Goal: Task Accomplishment & Management: Complete application form

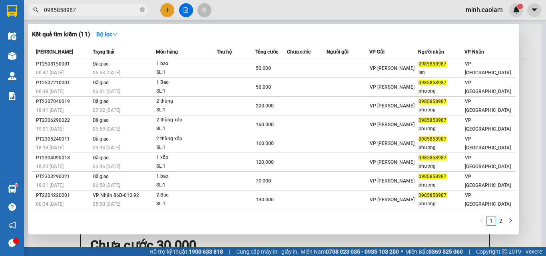
click at [95, 13] on input "0985858987" at bounding box center [91, 10] width 94 height 9
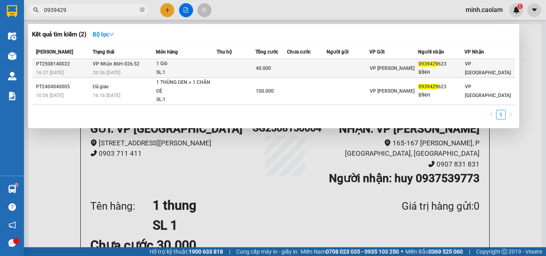
type input "0939429"
click at [237, 68] on td at bounding box center [236, 68] width 39 height 19
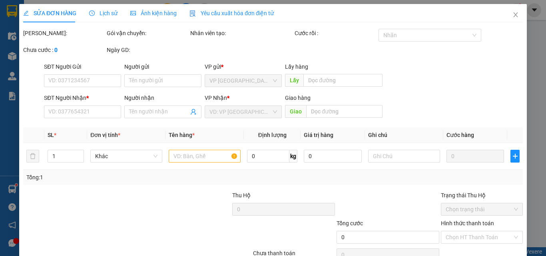
type input "0939429623"
type input "BÌNH"
type input "40.000"
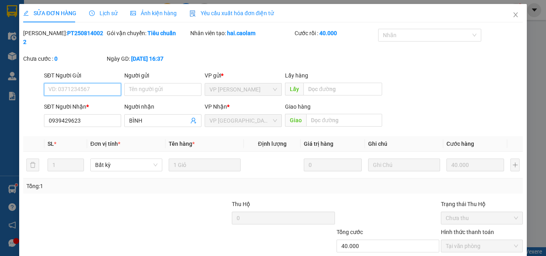
scroll to position [41, 0]
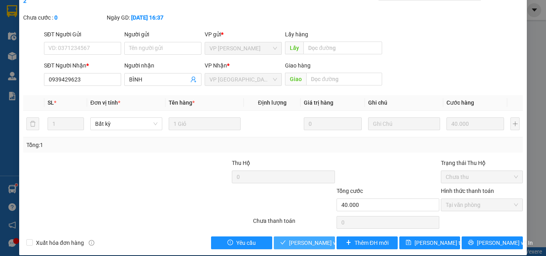
click at [319, 239] on span "[PERSON_NAME] và Giao hàng" at bounding box center [327, 243] width 77 height 9
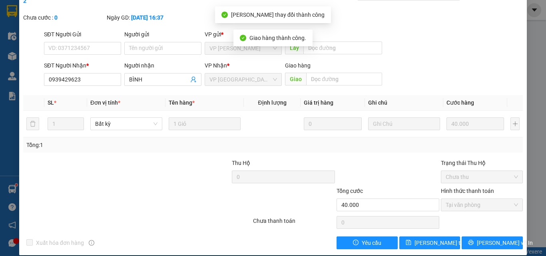
scroll to position [0, 0]
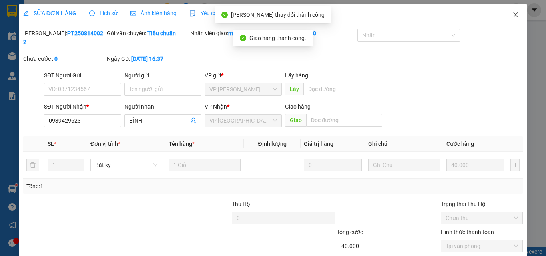
click at [513, 16] on icon "close" at bounding box center [516, 15] width 6 height 6
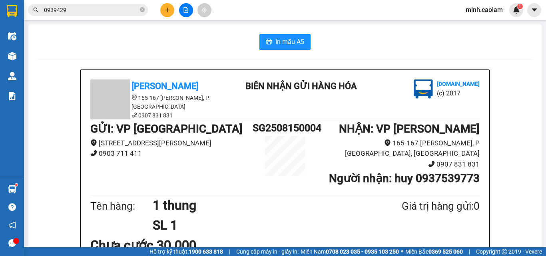
click at [165, 11] on icon "plus" at bounding box center [168, 10] width 6 height 6
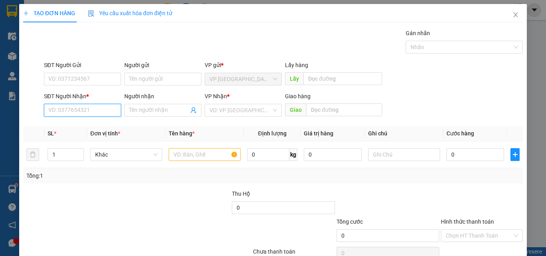
click at [104, 108] on input "SĐT Người Nhận *" at bounding box center [82, 110] width 77 height 13
drag, startPoint x: 92, startPoint y: 122, endPoint x: 174, endPoint y: 145, distance: 85.4
click at [101, 125] on div "0933808173 - HIEN" at bounding box center [81, 126] width 67 height 9
type input "0933808173"
type input "HIEN"
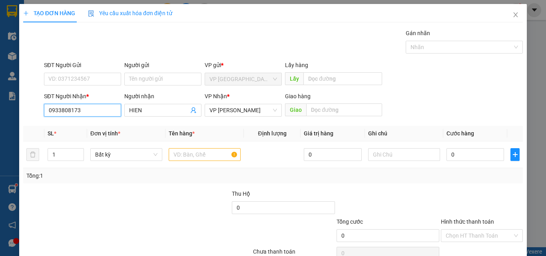
click at [82, 109] on input "0933808173" at bounding box center [82, 110] width 77 height 13
type input "0933808728"
click at [158, 112] on input "HIEN" at bounding box center [159, 110] width 60 height 9
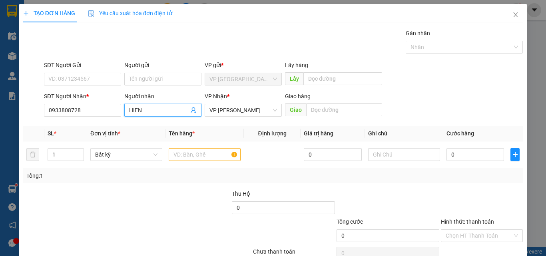
click at [158, 112] on input "HIEN" at bounding box center [159, 110] width 60 height 9
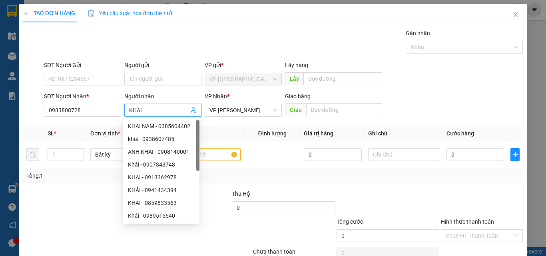
type input "KHAI"
drag, startPoint x: 293, startPoint y: 184, endPoint x: 286, endPoint y: 179, distance: 8.2
click at [290, 183] on div "Transit Pickup Surcharge Ids Transit Deliver Surcharge Ids Transit Deliver Surc…" at bounding box center [273, 155] width 500 height 252
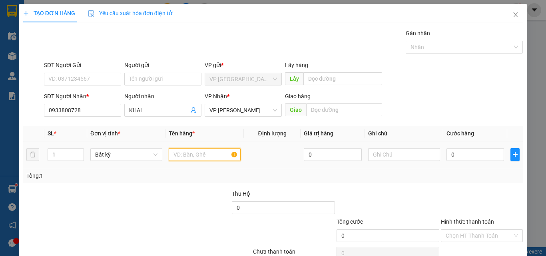
click at [223, 152] on input "text" at bounding box center [205, 154] width 72 height 13
type input "1 MIENG GIAY"
click at [459, 155] on input "0" at bounding box center [476, 154] width 58 height 13
type input "3"
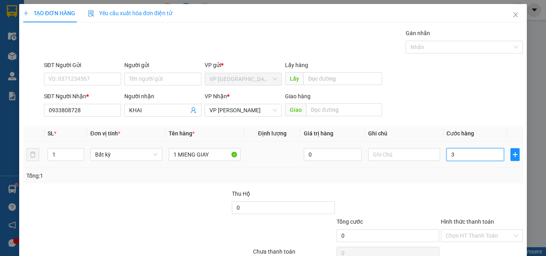
type input "3"
type input "30"
type input "300"
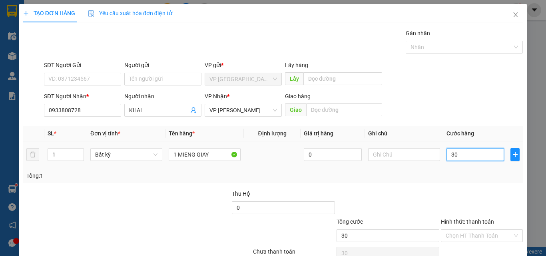
type input "300"
type input "30"
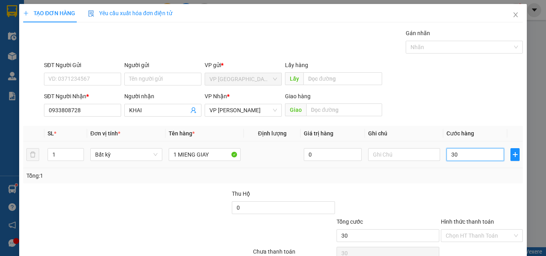
type input "3"
type input "0"
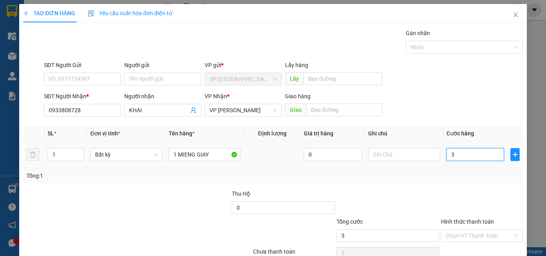
type input "0"
type input "02"
type input "2"
type input "020"
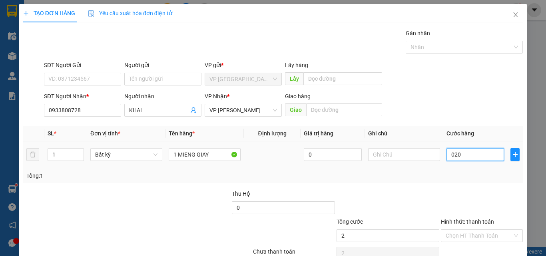
type input "20"
type input "0.200"
type input "200"
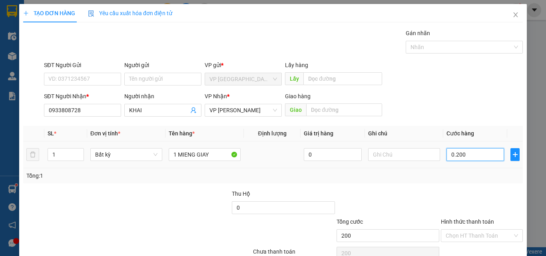
type input "02.000"
type input "2.000"
type input "020.000"
type input "20.000"
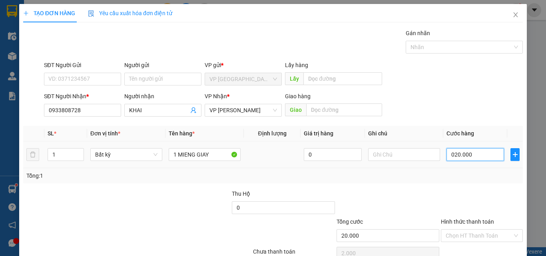
type input "20.000"
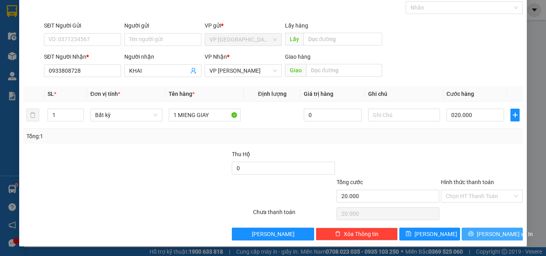
type input "20.000"
drag, startPoint x: 484, startPoint y: 234, endPoint x: 446, endPoint y: 215, distance: 41.9
click at [483, 234] on span "[PERSON_NAME] và In" at bounding box center [505, 234] width 56 height 9
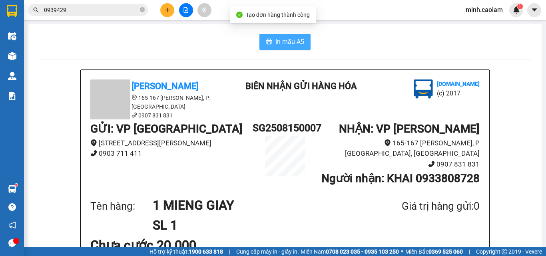
click at [292, 42] on span "In mẫu A5" at bounding box center [290, 42] width 29 height 10
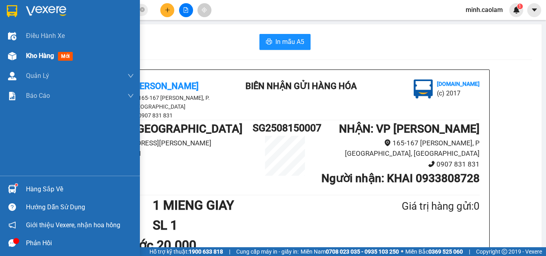
drag, startPoint x: 25, startPoint y: 57, endPoint x: 28, endPoint y: 60, distance: 4.6
click at [26, 57] on div "Kho hàng mới" at bounding box center [70, 56] width 140 height 20
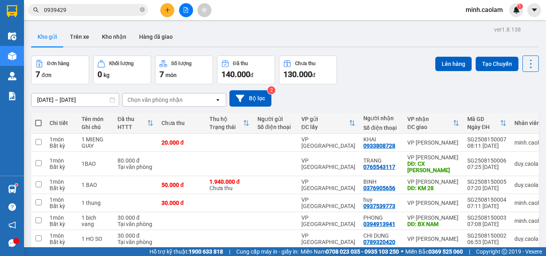
drag, startPoint x: 42, startPoint y: 122, endPoint x: 45, endPoint y: 155, distance: 33.0
click at [42, 122] on th at bounding box center [38, 123] width 14 height 21
click at [35, 124] on th at bounding box center [38, 123] width 14 height 21
click at [39, 122] on span at bounding box center [38, 123] width 6 height 6
click at [38, 119] on input "checkbox" at bounding box center [38, 119] width 0 height 0
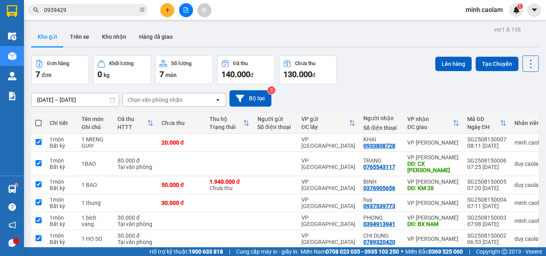
checkbox input "true"
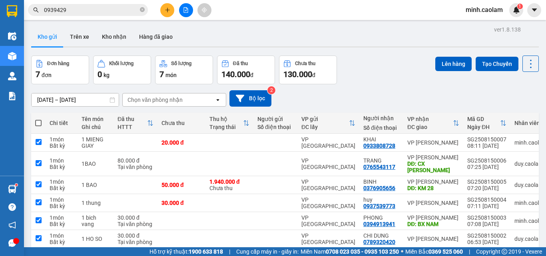
checkbox input "true"
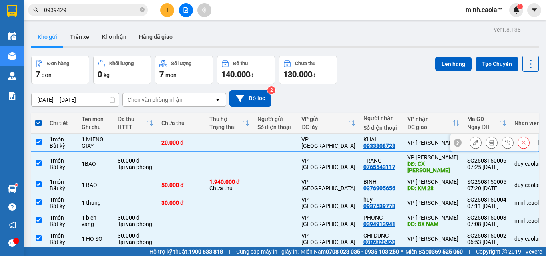
click at [40, 143] on input "checkbox" at bounding box center [39, 142] width 6 height 6
checkbox input "false"
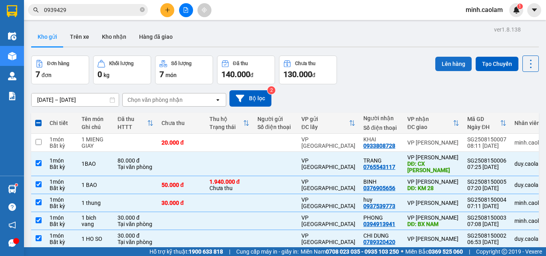
click at [448, 68] on button "Lên hàng" at bounding box center [454, 64] width 36 height 14
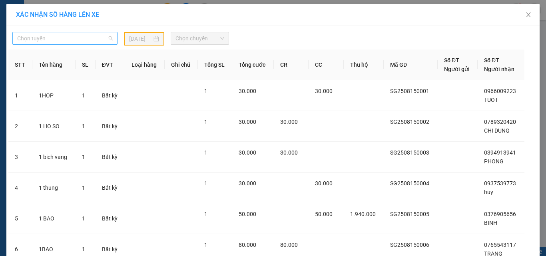
click at [56, 35] on span "Chọn tuyến" at bounding box center [65, 38] width 96 height 12
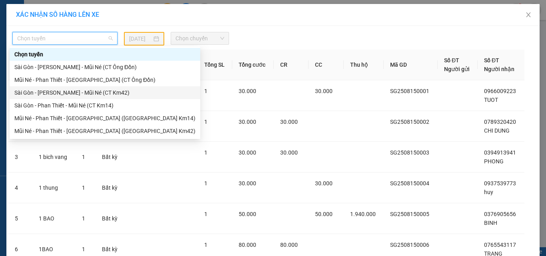
click at [44, 96] on div "Sài Gòn - [PERSON_NAME] - Mũi Né (CT Km42)" at bounding box center [104, 92] width 181 height 9
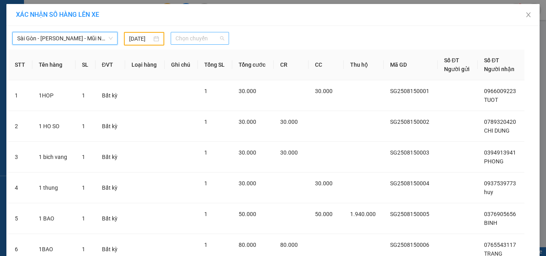
click at [181, 40] on span "Chọn chuyến" at bounding box center [200, 38] width 49 height 12
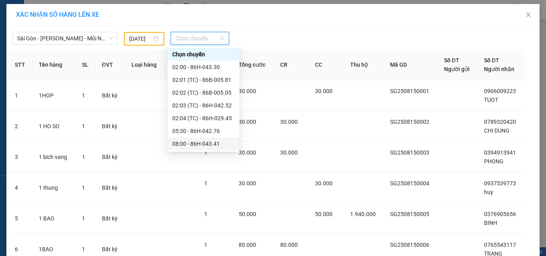
click at [194, 144] on div "08:00 - 86H-043.41" at bounding box center [203, 144] width 62 height 9
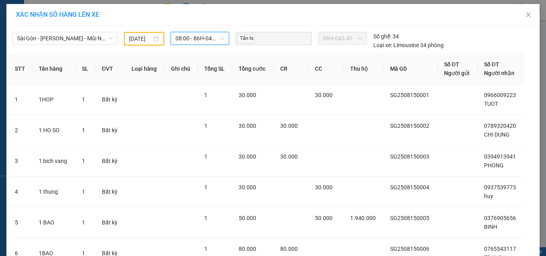
click at [138, 36] on input "[DATE]" at bounding box center [140, 38] width 22 height 9
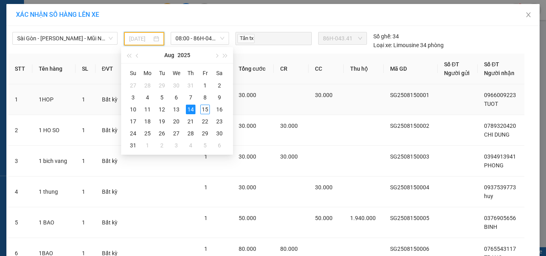
click at [204, 110] on div "15" at bounding box center [205, 110] width 10 height 10
type input "[DATE]"
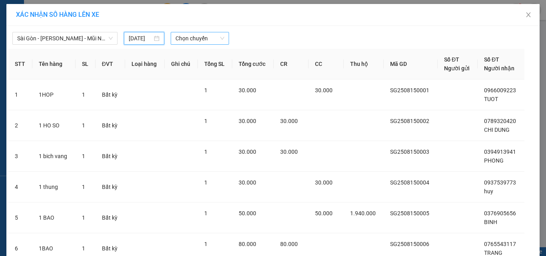
click at [196, 35] on span "Chọn chuyến" at bounding box center [200, 38] width 49 height 12
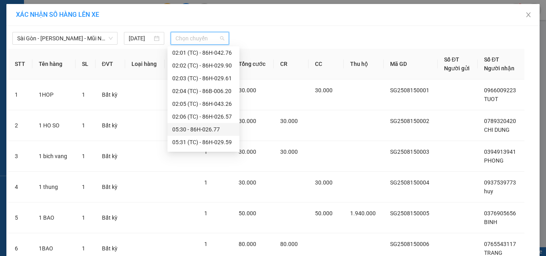
scroll to position [120, 0]
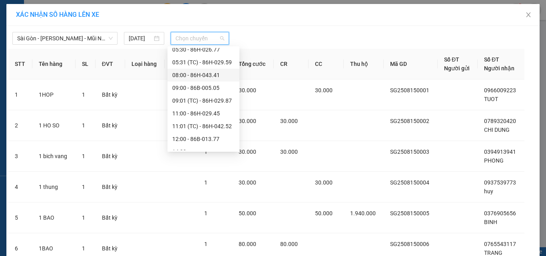
click at [196, 72] on div "08:00 - 86H-043.41" at bounding box center [203, 75] width 62 height 9
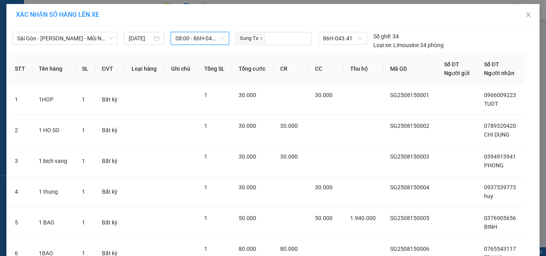
scroll to position [71, 0]
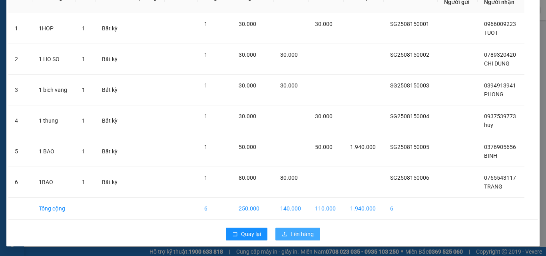
drag, startPoint x: 282, startPoint y: 229, endPoint x: 274, endPoint y: 234, distance: 9.4
click at [281, 229] on button "Lên hàng" at bounding box center [298, 234] width 45 height 13
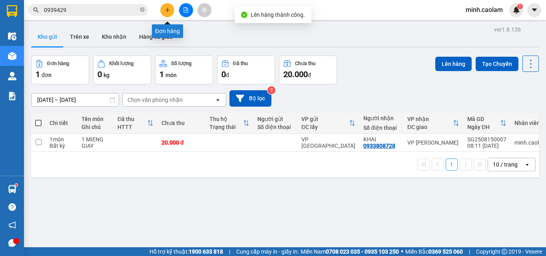
click at [167, 8] on icon "plus" at bounding box center [168, 10] width 6 height 6
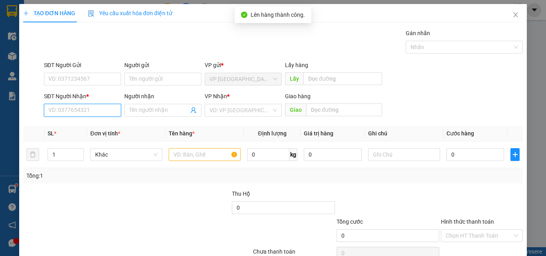
click at [78, 109] on input "SĐT Người Nhận *" at bounding box center [82, 110] width 77 height 13
type input "0"
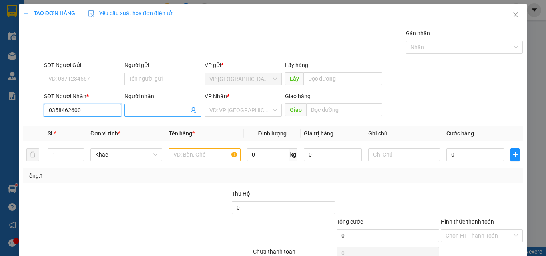
type input "0358462600"
click at [182, 109] on input "Người nhận" at bounding box center [159, 110] width 60 height 9
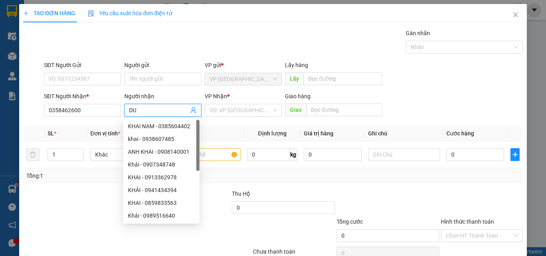
type input "D"
type input "ĐỨC"
drag, startPoint x: 296, startPoint y: 185, endPoint x: 224, endPoint y: 157, distance: 77.9
click at [264, 175] on div "Transit Pickup Surcharge Ids Transit Deliver Surcharge Ids Transit Deliver Surc…" at bounding box center [273, 155] width 500 height 252
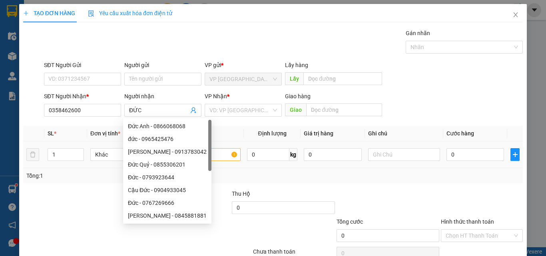
click at [214, 148] on div at bounding box center [205, 155] width 72 height 16
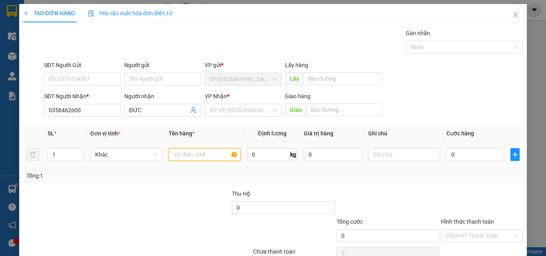
click at [217, 155] on input "text" at bounding box center [205, 154] width 72 height 13
type input "1 THUNG"
click at [458, 160] on input "0" at bounding box center [476, 154] width 58 height 13
type input "3"
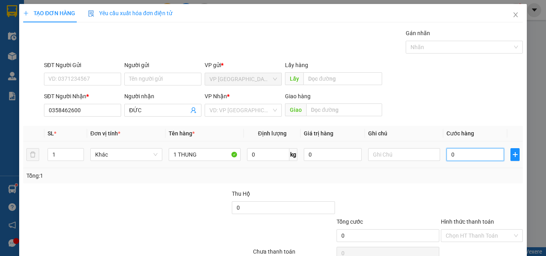
type input "3"
type input "30"
type input "300"
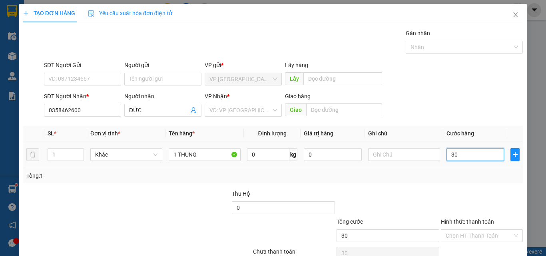
type input "300"
type input "3.000"
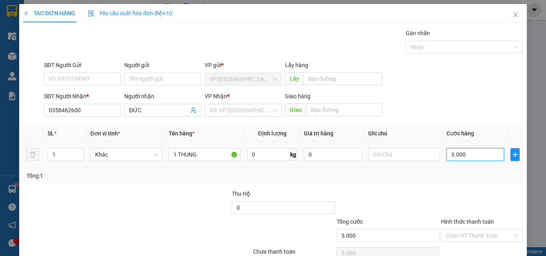
type input "30.000"
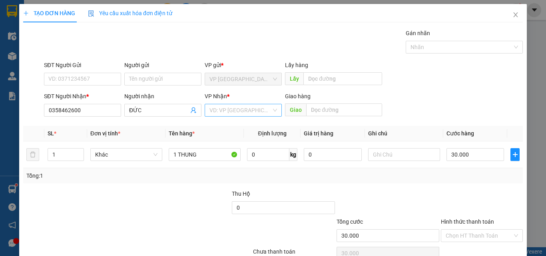
click at [241, 107] on input "search" at bounding box center [241, 110] width 62 height 12
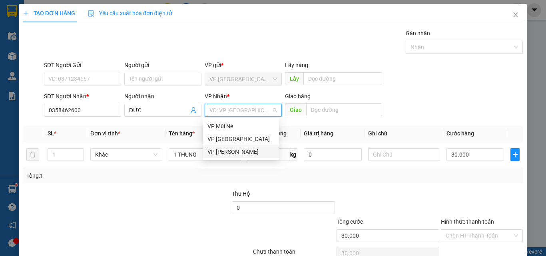
drag, startPoint x: 245, startPoint y: 152, endPoint x: 423, endPoint y: 120, distance: 181.0
click at [245, 152] on div "VP [PERSON_NAME]" at bounding box center [241, 152] width 67 height 9
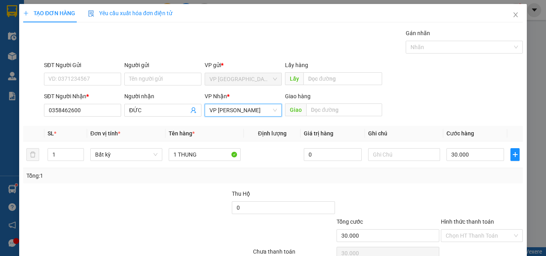
drag, startPoint x: 446, startPoint y: 100, endPoint x: 441, endPoint y: 101, distance: 5.1
click at [444, 100] on div "SĐT Người Nhận * 0358462600 Người nhận ĐỨC VP Nhận * VP [PERSON_NAME] VP [PERSO…" at bounding box center [283, 106] width 482 height 28
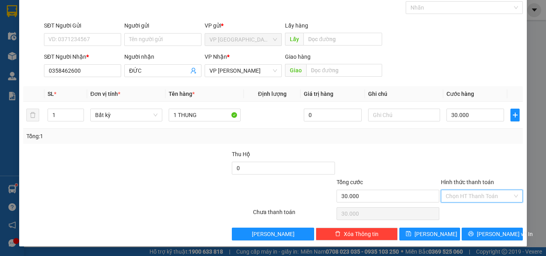
click at [474, 199] on input "Hình thức thanh toán" at bounding box center [479, 196] width 67 height 12
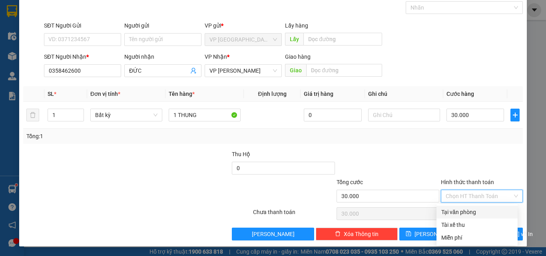
click at [475, 215] on div "Tại văn phòng" at bounding box center [478, 212] width 72 height 9
type input "0"
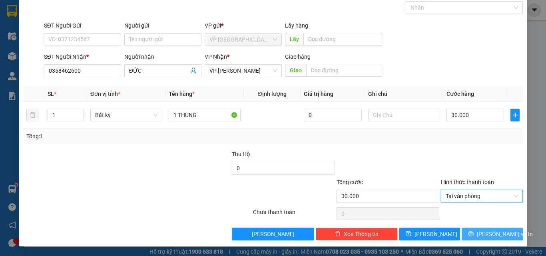
drag, startPoint x: 481, startPoint y: 238, endPoint x: 478, endPoint y: 246, distance: 8.8
click at [480, 238] on button "[PERSON_NAME] và In" at bounding box center [492, 234] width 61 height 13
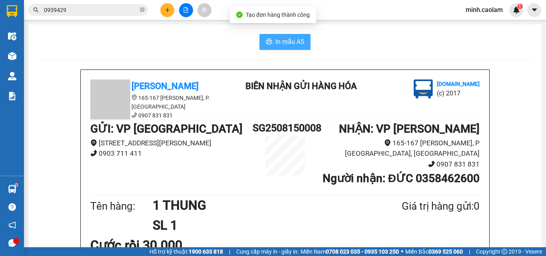
drag, startPoint x: 281, startPoint y: 43, endPoint x: 273, endPoint y: 48, distance: 8.8
click at [280, 43] on span "In mẫu A5" at bounding box center [290, 42] width 29 height 10
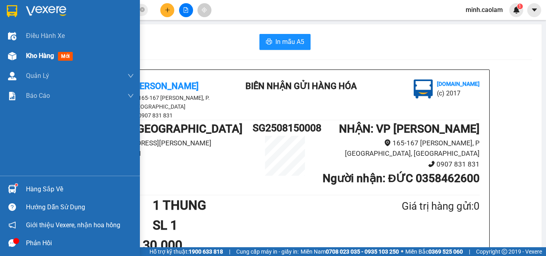
click at [23, 54] on div "Kho hàng mới" at bounding box center [70, 56] width 140 height 20
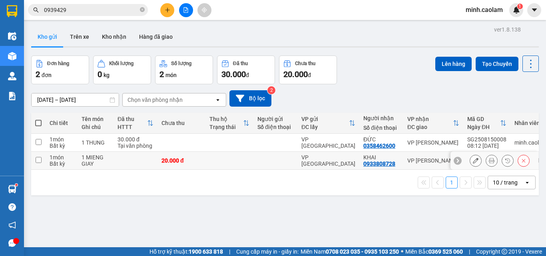
click at [470, 162] on button at bounding box center [475, 161] width 11 height 14
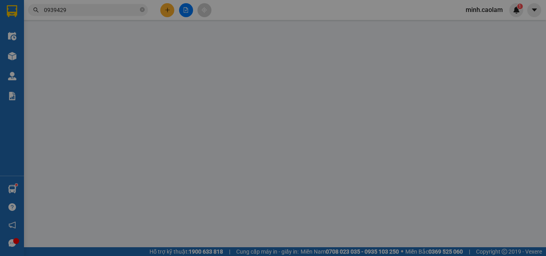
type input "0933808728"
type input "KHAI"
type input "20.000"
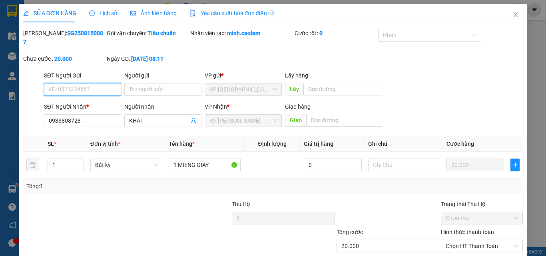
scroll to position [41, 0]
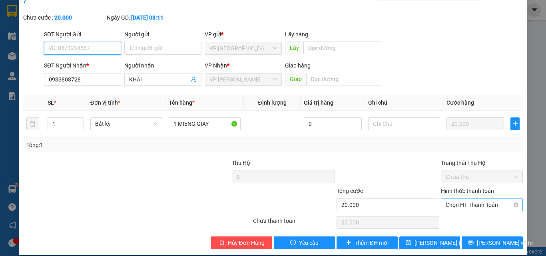
drag, startPoint x: 481, startPoint y: 192, endPoint x: 476, endPoint y: 210, distance: 18.9
click at [480, 199] on span "Chọn HT Thanh Toán" at bounding box center [482, 205] width 72 height 12
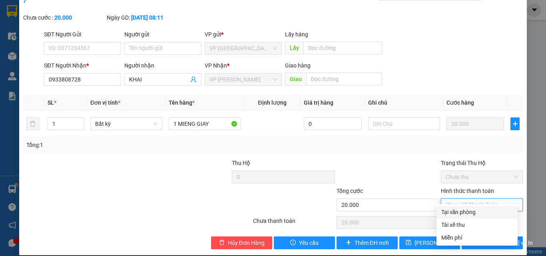
drag, startPoint x: 470, startPoint y: 215, endPoint x: 444, endPoint y: 232, distance: 30.8
click at [470, 215] on div "Tại văn phòng" at bounding box center [478, 212] width 72 height 9
type input "0"
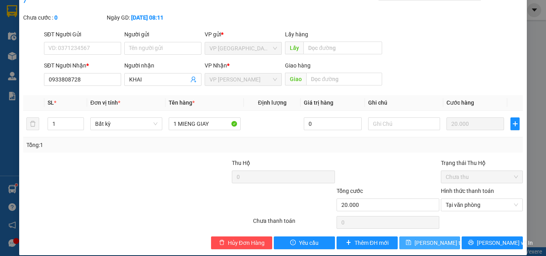
click at [428, 239] on span "[PERSON_NAME] thay đổi" at bounding box center [447, 243] width 64 height 9
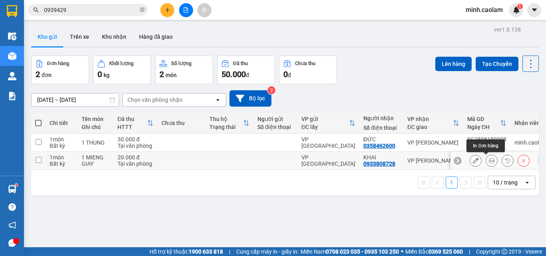
click at [486, 163] on button at bounding box center [491, 161] width 11 height 14
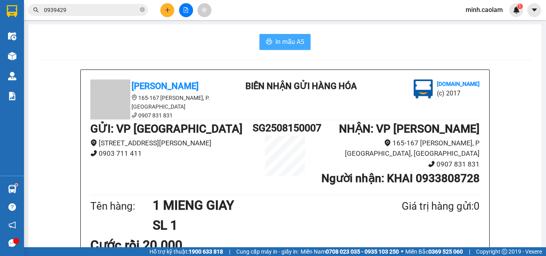
click at [292, 49] on button "In mẫu A5" at bounding box center [285, 42] width 51 height 16
click at [180, 9] on button at bounding box center [186, 10] width 14 height 14
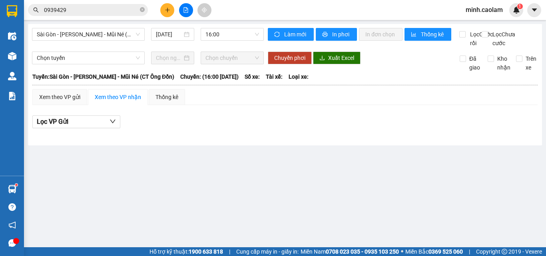
click at [105, 42] on div "Sài Gòn - [PERSON_NAME] - Mũi Né (CT Ông Đồn) [DATE] 16:00" at bounding box center [148, 38] width 232 height 20
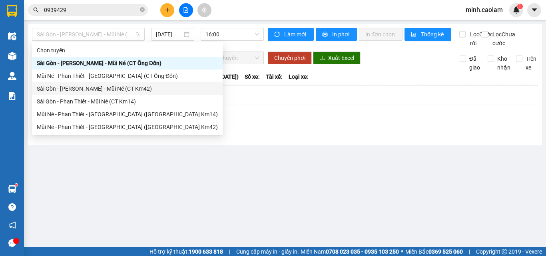
click at [91, 88] on div "Sài Gòn - [PERSON_NAME] - Mũi Né (CT Km42)" at bounding box center [127, 88] width 181 height 9
type input "[DATE]"
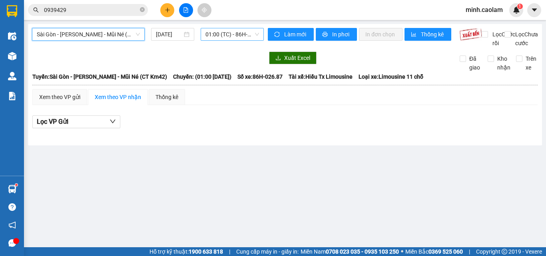
click at [224, 36] on span "01:00 (TC) - 86H-026.87" at bounding box center [233, 34] width 54 height 12
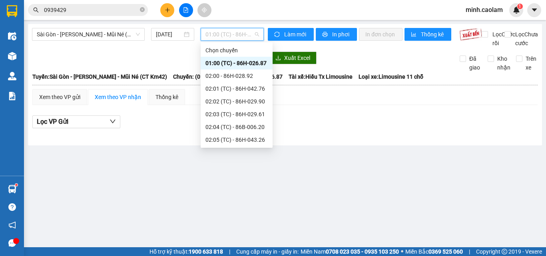
scroll to position [80, 0]
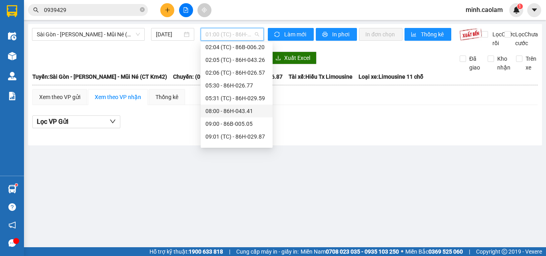
click at [236, 106] on div "08:00 - 86H-043.41" at bounding box center [237, 111] width 72 height 13
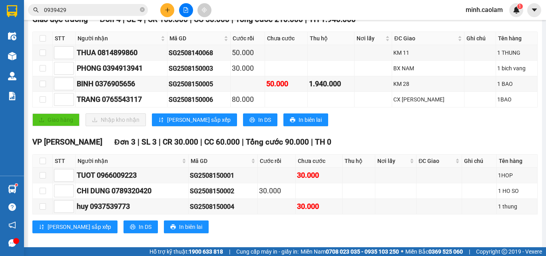
scroll to position [16, 0]
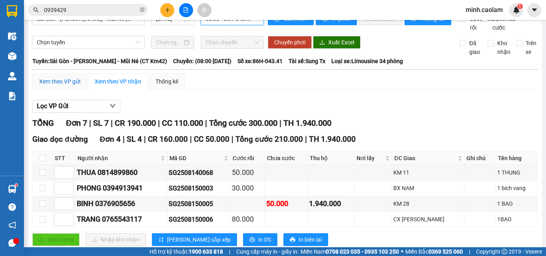
click at [48, 86] on div "Xem theo VP gửi" at bounding box center [59, 81] width 41 height 9
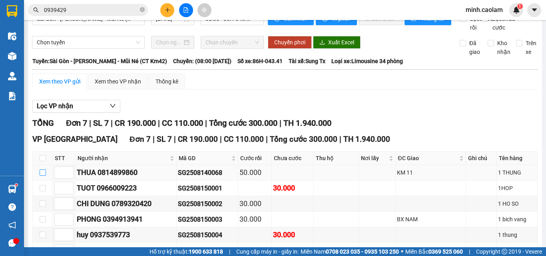
click at [44, 176] on input "checkbox" at bounding box center [43, 173] width 6 height 6
checkbox input "true"
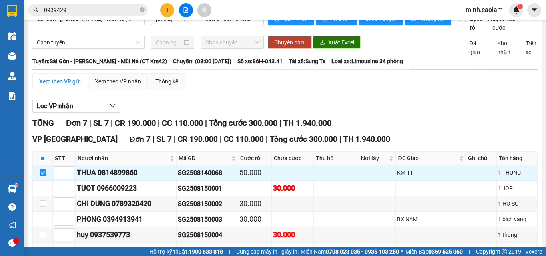
scroll to position [92, 0]
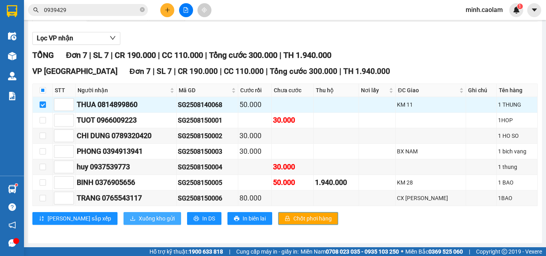
click at [139, 220] on span "Xuống kho gửi" at bounding box center [157, 218] width 36 height 9
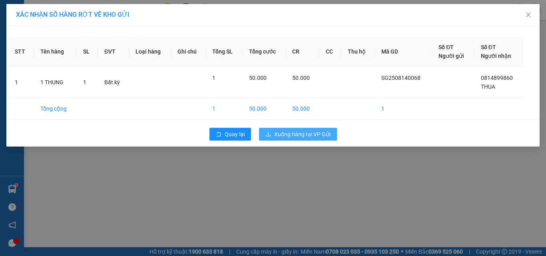
click at [320, 138] on span "Xuống hàng tại VP Gửi" at bounding box center [302, 134] width 56 height 9
